Goal: Information Seeking & Learning: Learn about a topic

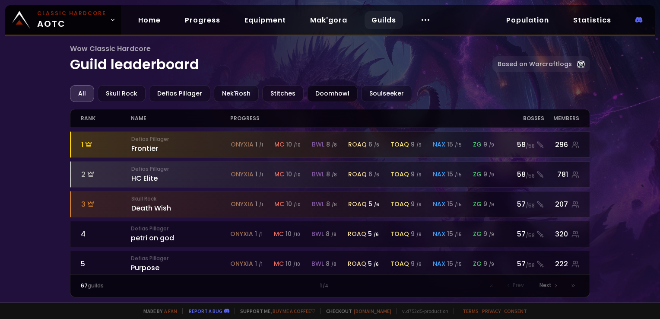
click at [321, 95] on div "Doomhowl" at bounding box center [332, 93] width 51 height 17
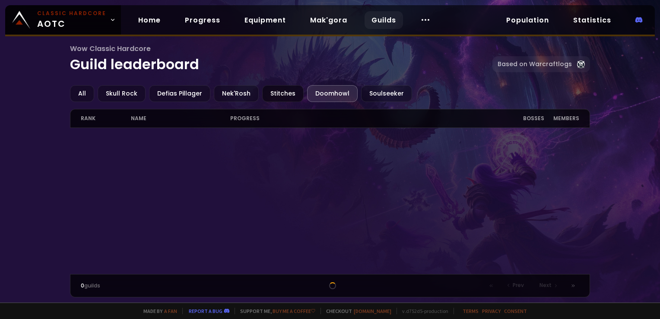
click at [269, 95] on div "Stitches" at bounding box center [282, 93] width 41 height 17
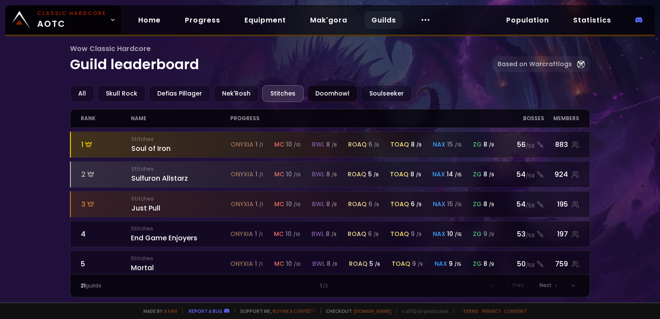
click at [326, 92] on div "Doomhowl" at bounding box center [332, 93] width 51 height 17
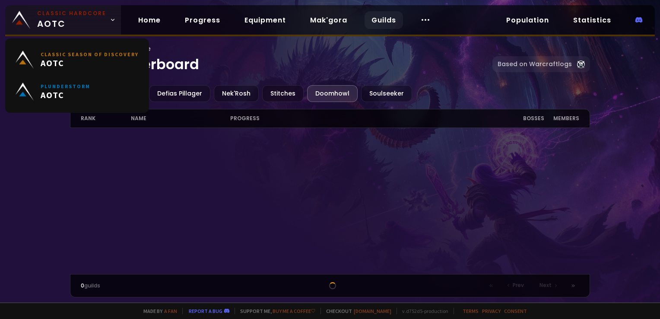
click at [48, 24] on span "Classic Hardcore AOTC" at bounding box center [71, 20] width 69 height 21
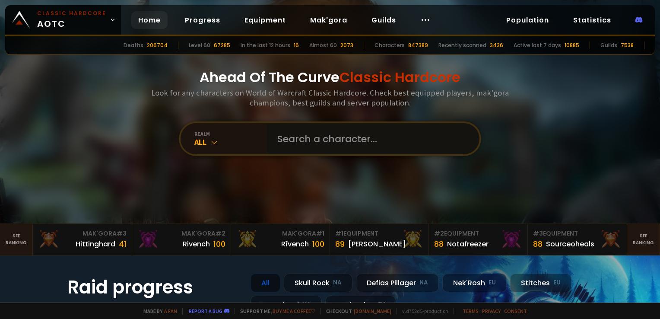
click at [315, 131] on input "text" at bounding box center [370, 138] width 197 height 31
click at [379, 18] on link "Guilds" at bounding box center [384, 20] width 38 height 18
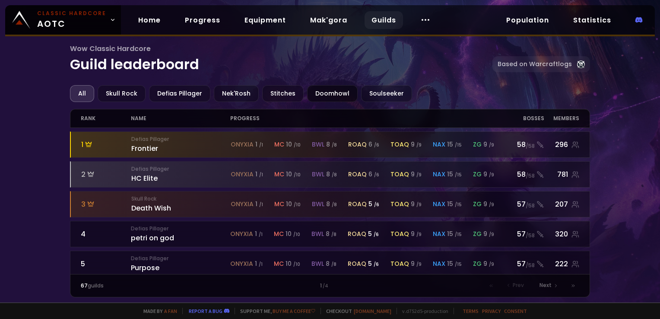
click at [319, 92] on div "Doomhowl" at bounding box center [332, 93] width 51 height 17
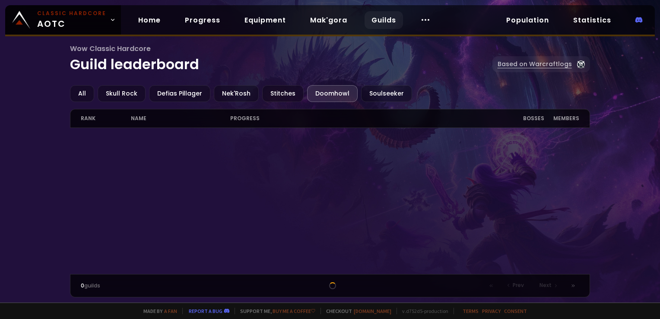
click at [532, 67] on link "Based on Warcraftlogs" at bounding box center [542, 64] width 98 height 16
drag, startPoint x: 183, startPoint y: 92, endPoint x: 174, endPoint y: 93, distance: 9.1
click at [174, 93] on div "Defias Pillager" at bounding box center [179, 93] width 61 height 17
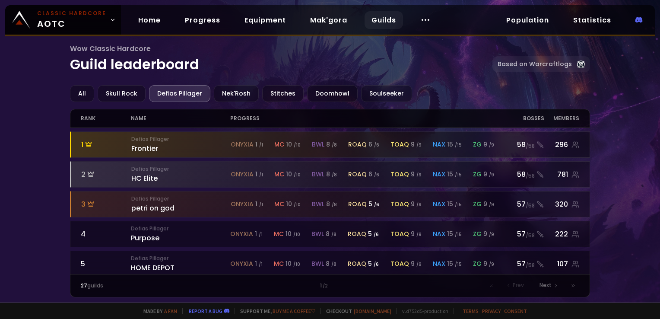
click at [236, 62] on h1 "Wow Classic Hardcore Guild leaderboard" at bounding box center [281, 59] width 422 height 32
click at [129, 89] on div "Skull Rock" at bounding box center [122, 93] width 48 height 17
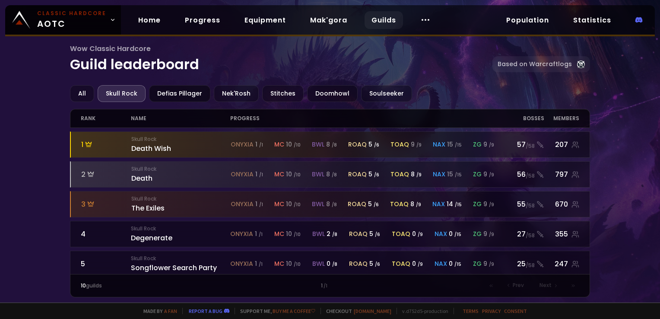
click at [196, 86] on div "Defias Pillager" at bounding box center [179, 93] width 61 height 17
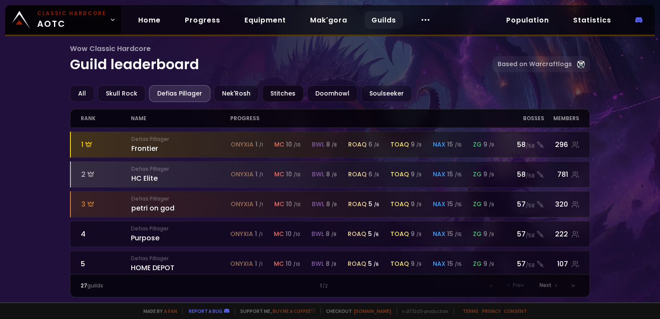
click at [274, 92] on div "Stitches" at bounding box center [282, 93] width 41 height 17
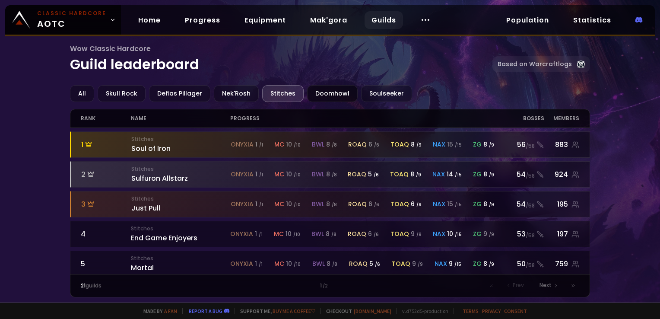
click at [335, 92] on div "Doomhowl" at bounding box center [332, 93] width 51 height 17
